Goal: Book appointment/travel/reservation

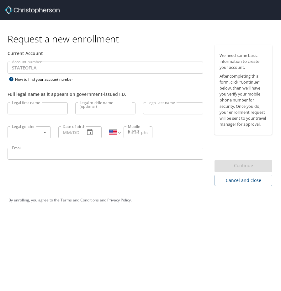
select select "US"
click at [45, 109] on input "Legal first name" at bounding box center [38, 108] width 60 height 12
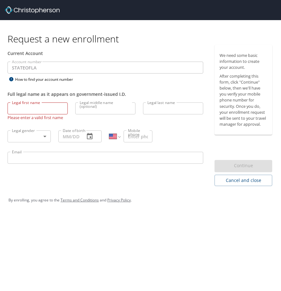
click at [154, 179] on div "Current Account Account number STATEOFLA Account number How to find your accoun…" at bounding box center [105, 115] width 211 height 141
click at [30, 110] on input "Legal first name" at bounding box center [38, 108] width 60 height 12
type input "Tierra"
type input "Sanders"
type input "(706) 284-5924"
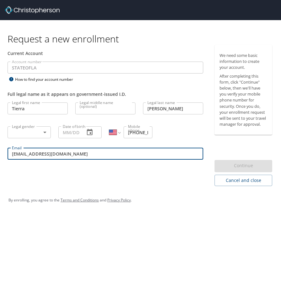
click at [79, 159] on input "tnsanders616@gmail.com" at bounding box center [106, 153] width 196 height 12
drag, startPoint x: 73, startPoint y: 157, endPoint x: -3, endPoint y: 156, distance: 75.9
click at [0, 156] on html "Request a new enrollment Current Account Account number STATEOFLA Account numbe…" at bounding box center [140, 145] width 281 height 291
click at [78, 152] on input "tnsanders616@gmail.com" at bounding box center [106, 153] width 196 height 12
drag, startPoint x: 76, startPoint y: 156, endPoint x: 11, endPoint y: 155, distance: 65.3
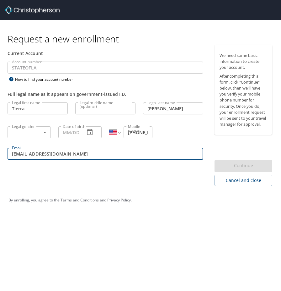
click at [11, 155] on input "tnsanders616@gmail.com" at bounding box center [106, 153] width 196 height 12
type input "tsan13@lsuhsc.edu"
click at [41, 131] on body "Request a new enrollment Current Account Account number STATEOFLA Account numbe…" at bounding box center [140, 145] width 281 height 291
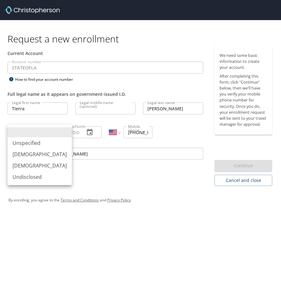
click at [28, 165] on li "Female" at bounding box center [40, 165] width 64 height 11
type input "Female"
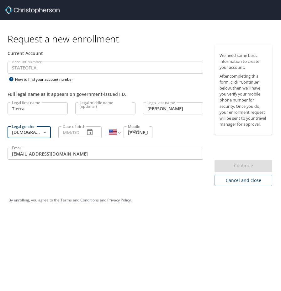
click at [88, 133] on icon "button" at bounding box center [90, 132] width 8 height 8
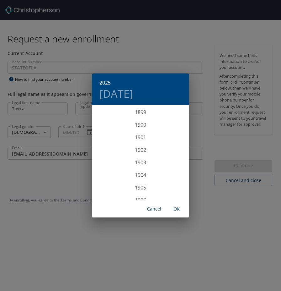
scroll to position [1544, 0]
click at [67, 130] on div "2025 Mon, Oct 13 1899 1900 1901 1902 1903 1904 1905 1906 1907 1908 1909 1910 19…" at bounding box center [140, 145] width 281 height 291
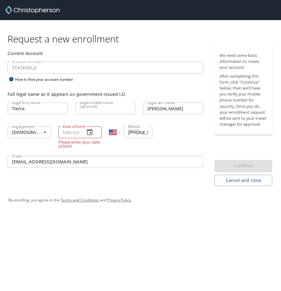
click at [69, 133] on input "Date of birth" at bounding box center [68, 132] width 21 height 12
type input "06/16/1993"
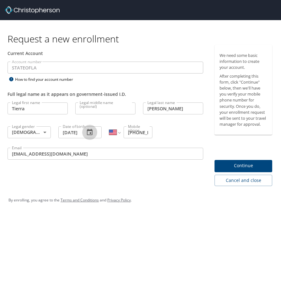
scroll to position [0, 0]
click at [86, 132] on icon "button" at bounding box center [90, 132] width 8 height 8
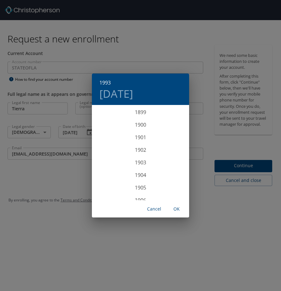
scroll to position [1142, 0]
click at [175, 208] on span "OK" at bounding box center [176, 209] width 15 height 8
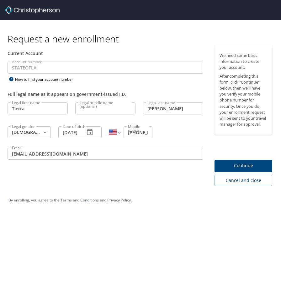
click at [88, 113] on input "Legal middle name (optional)" at bounding box center [105, 108] width 60 height 12
type input "Nichelle"
click at [164, 179] on div "Current Account Account number STATEOFLA Account number How to find your accoun…" at bounding box center [105, 115] width 211 height 141
click at [237, 165] on span "Continue" at bounding box center [244, 166] width 48 height 8
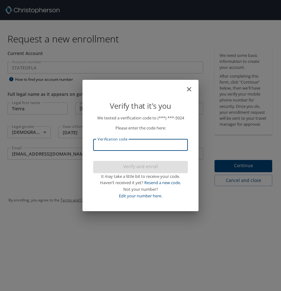
click at [161, 147] on input "Verification code" at bounding box center [140, 145] width 95 height 12
type input "768009"
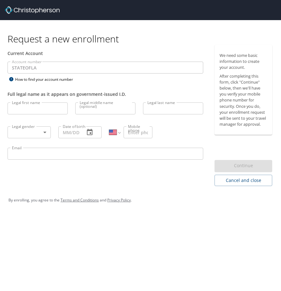
select select "US"
click at [168, 221] on div "Request a new enrollment Current Account Account number STATEOFLA Account numbe…" at bounding box center [140, 145] width 281 height 291
click at [43, 110] on input "Legal first name" at bounding box center [38, 108] width 60 height 12
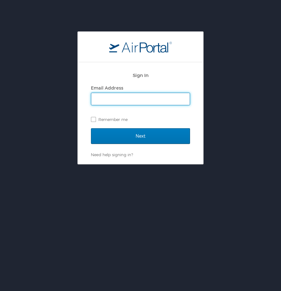
click at [114, 102] on input "Email Address" at bounding box center [140, 99] width 99 height 12
type input "[EMAIL_ADDRESS][DOMAIN_NAME]"
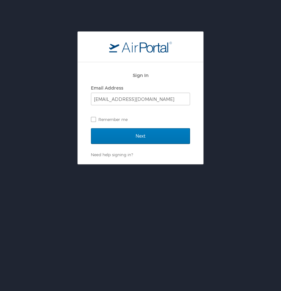
click at [90, 121] on div "Sign In Email Address tsan13@lsuhsc.edu Remember me Next Need help signing in? …" at bounding box center [141, 113] width 126 height 102
click at [94, 119] on label "Remember me" at bounding box center [140, 119] width 99 height 9
click at [94, 119] on input "Remember me" at bounding box center [93, 119] width 4 height 4
checkbox input "true"
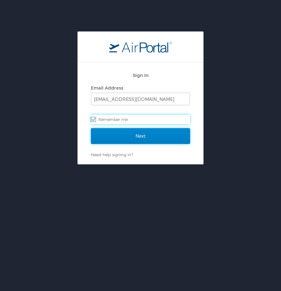
click at [124, 137] on input "Next" at bounding box center [140, 136] width 99 height 16
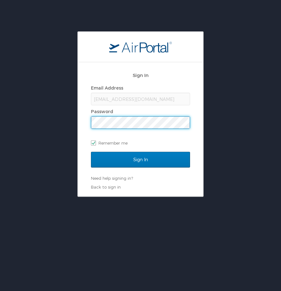
click at [91, 152] on input "Sign In" at bounding box center [140, 160] width 99 height 16
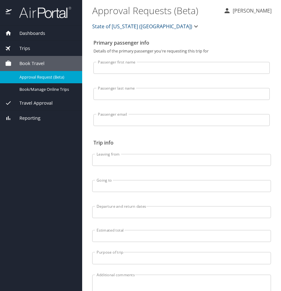
click at [50, 105] on span "Travel Approval" at bounding box center [32, 102] width 41 height 7
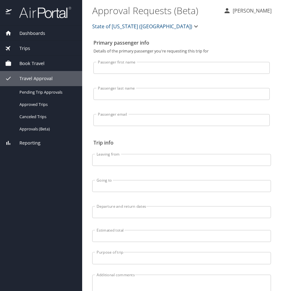
click at [49, 65] on div "Book Travel" at bounding box center [41, 63] width 72 height 7
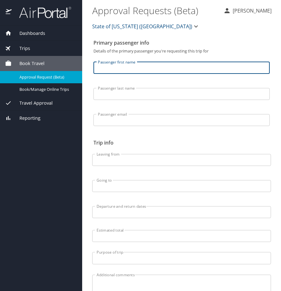
click at [146, 68] on input "Passenger first name" at bounding box center [182, 68] width 176 height 12
type input "Tierra"
type input "Sanders"
type input "tnsanders616@gmail.com"
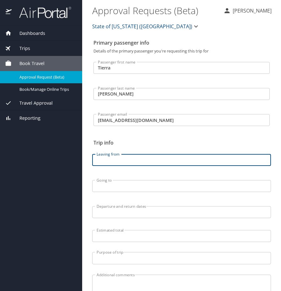
click at [131, 162] on input "Leaving from" at bounding box center [181, 160] width 179 height 12
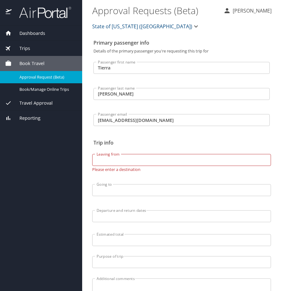
click at [41, 49] on div "Trips" at bounding box center [41, 48] width 72 height 7
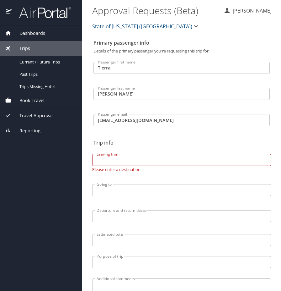
click at [43, 104] on div "Book Travel" at bounding box center [41, 100] width 82 height 15
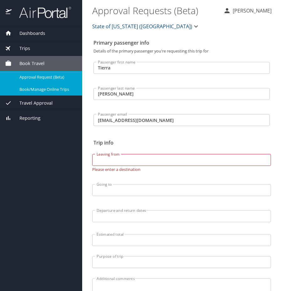
click at [47, 90] on span "Book/Manage Online Trips" at bounding box center [46, 89] width 55 height 6
